Goal: Check status: Check status

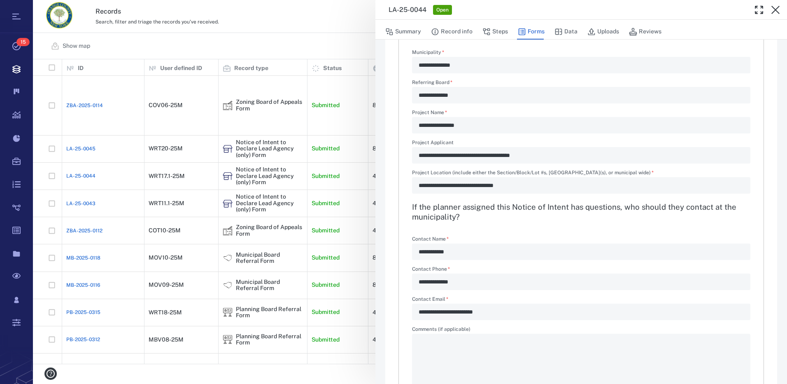
scroll to position [271, 0]
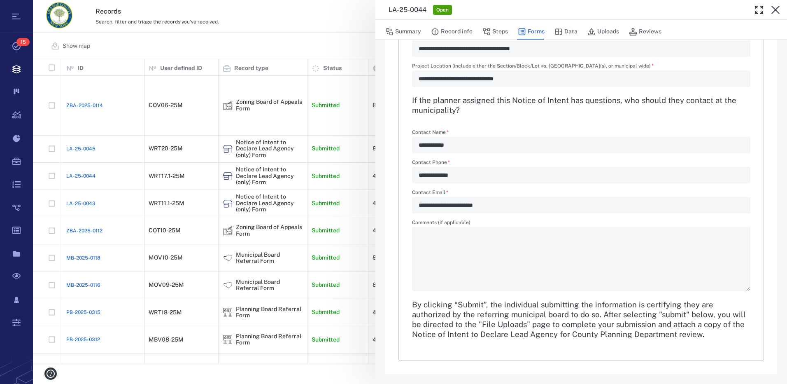
drag, startPoint x: 779, startPoint y: 12, endPoint x: 266, endPoint y: 141, distance: 528.9
click at [779, 12] on icon "button" at bounding box center [776, 10] width 10 height 10
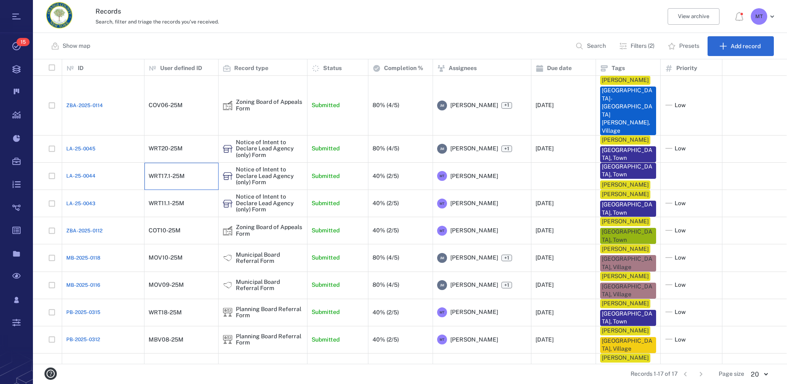
click at [168, 173] on div "WRT17.1-25M" at bounding box center [167, 176] width 36 height 6
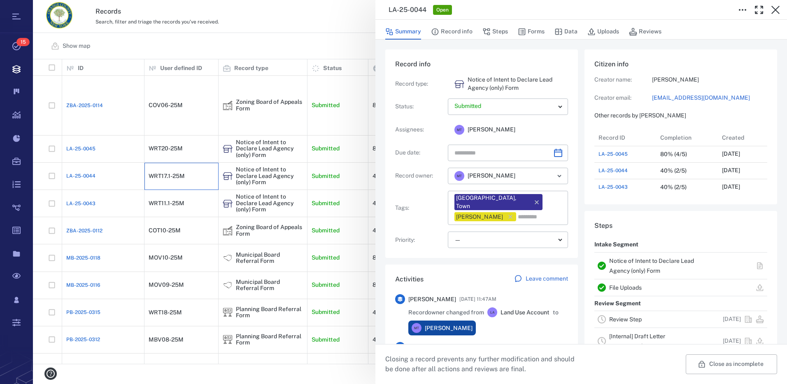
scroll to position [428, 157]
click at [469, 32] on button "Record info" at bounding box center [452, 32] width 42 height 16
